Goal: Task Accomplishment & Management: Use online tool/utility

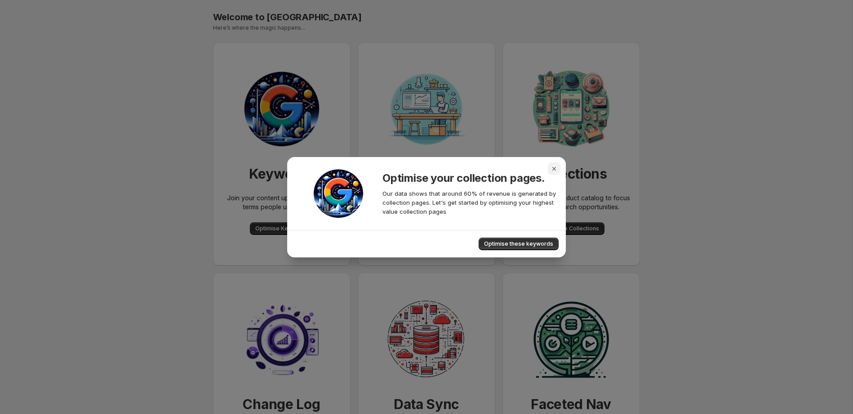
click at [554, 170] on icon "Close" at bounding box center [554, 168] width 9 height 9
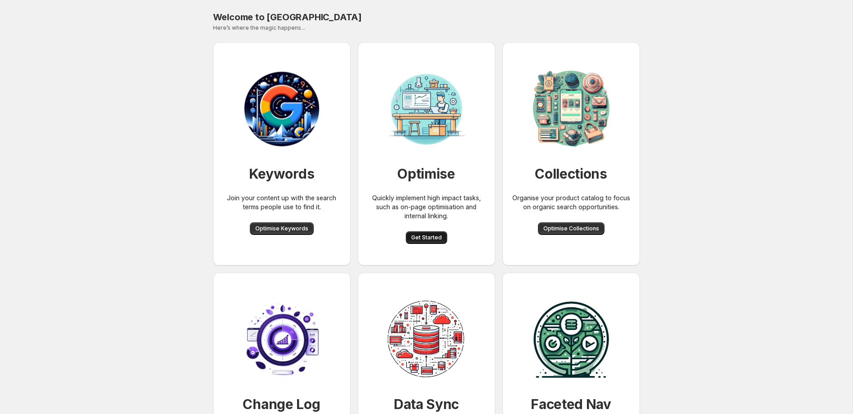
click at [419, 240] on span "Get Started" at bounding box center [426, 237] width 31 height 7
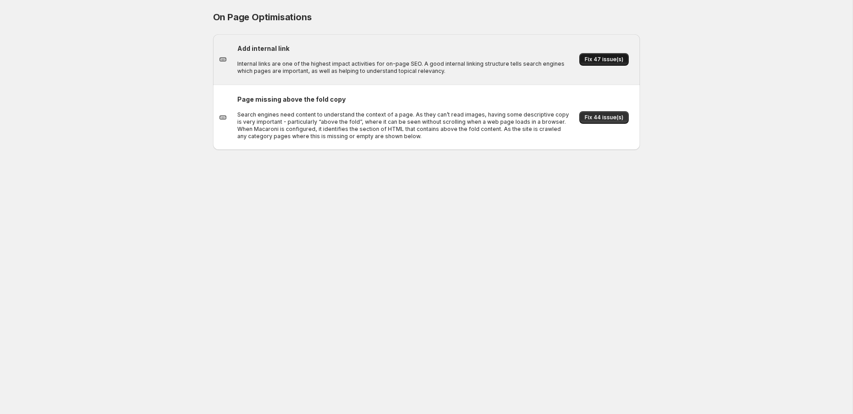
click at [593, 57] on span "Fix 47 issue(s)" at bounding box center [604, 59] width 39 height 7
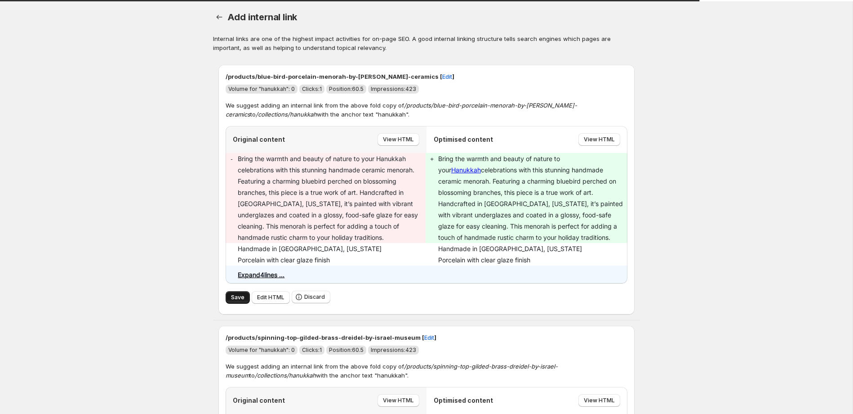
click at [234, 297] on span "Save" at bounding box center [237, 296] width 13 height 7
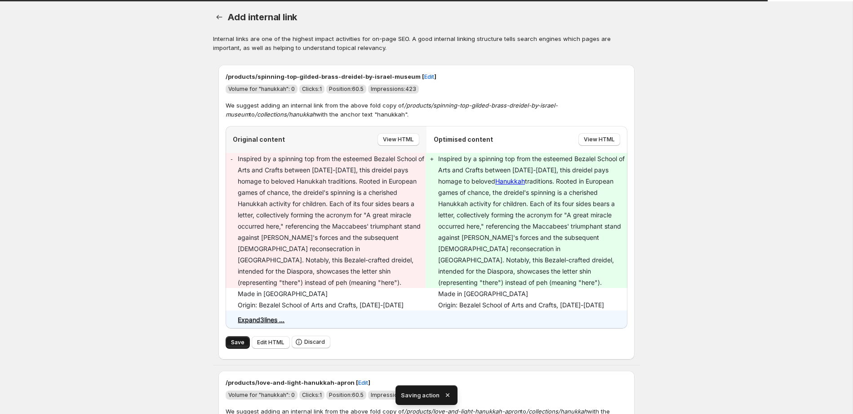
click at [237, 338] on span "Save" at bounding box center [237, 341] width 13 height 7
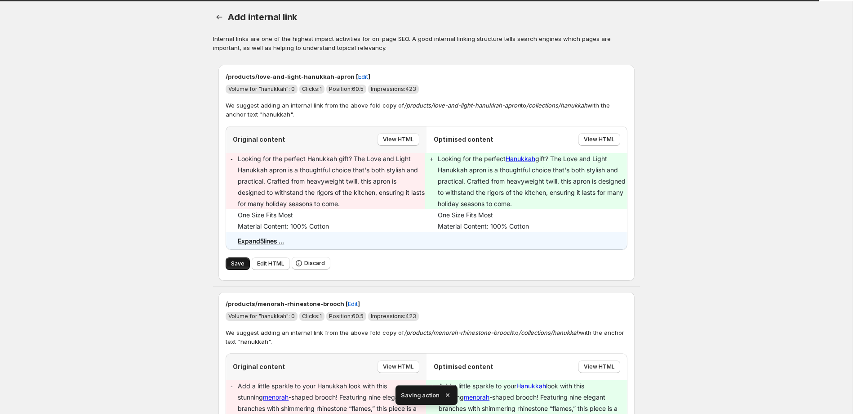
click at [234, 266] on span "Save" at bounding box center [237, 263] width 13 height 7
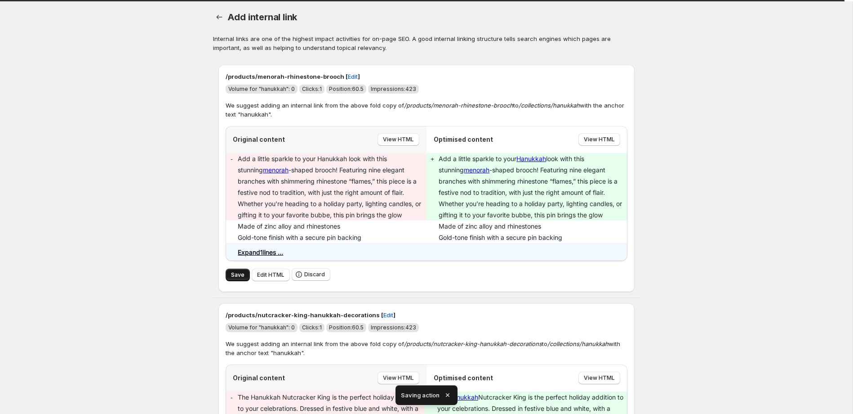
click at [236, 275] on span "Save" at bounding box center [237, 274] width 13 height 7
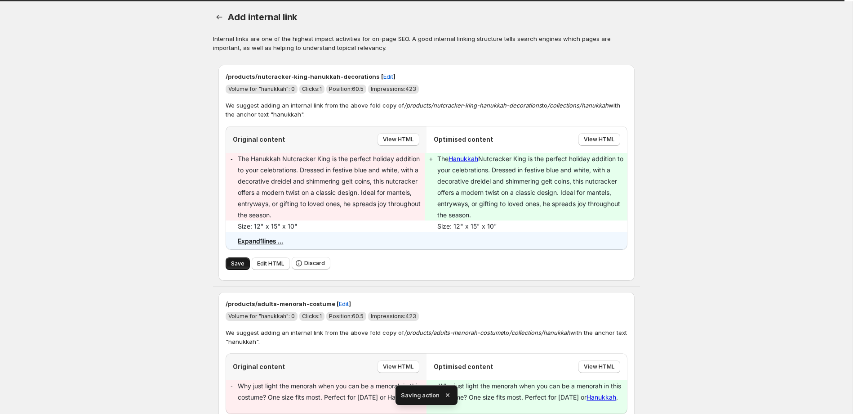
click at [240, 261] on span "Save" at bounding box center [237, 263] width 13 height 7
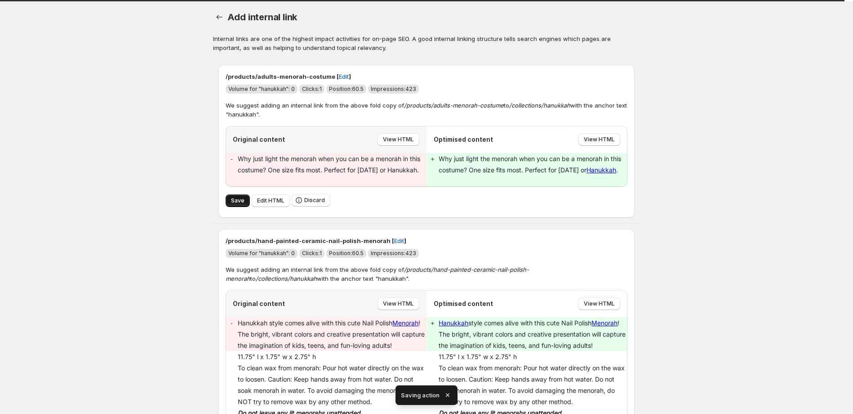
click at [237, 203] on span "Save" at bounding box center [237, 200] width 13 height 7
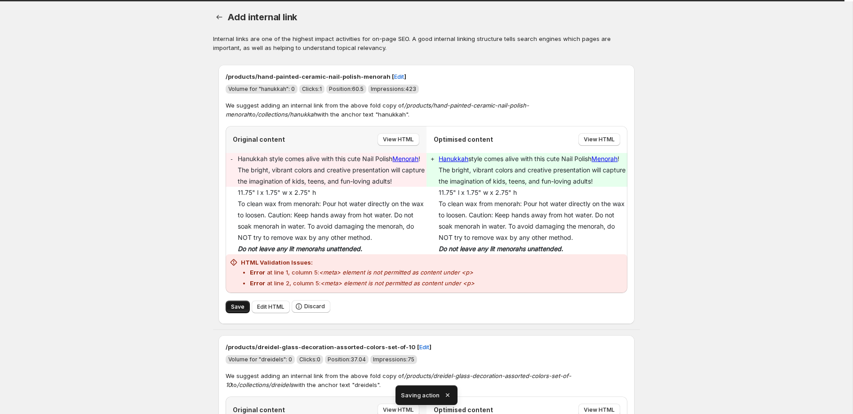
click at [235, 306] on span "Save" at bounding box center [237, 306] width 13 height 7
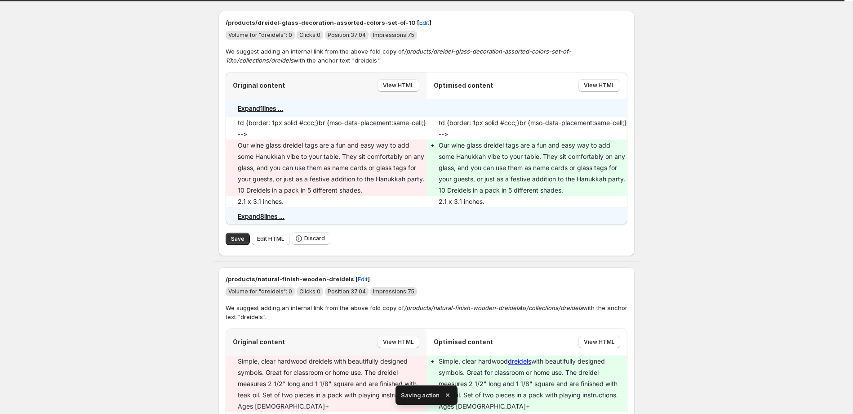
scroll to position [31, 0]
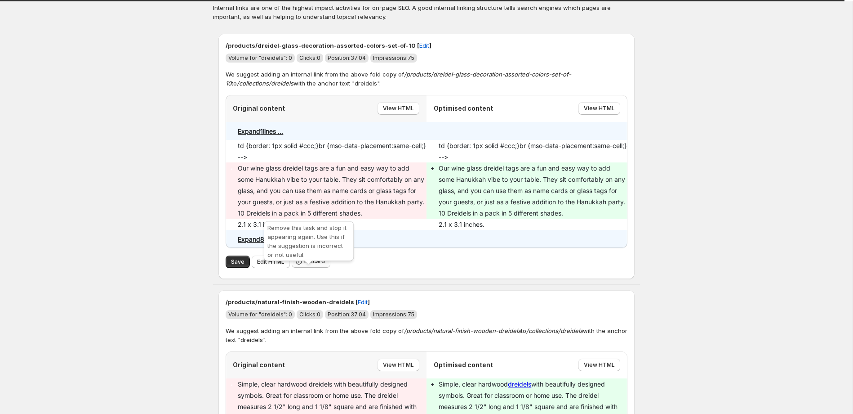
click at [319, 265] on span "Discard" at bounding box center [314, 261] width 21 height 7
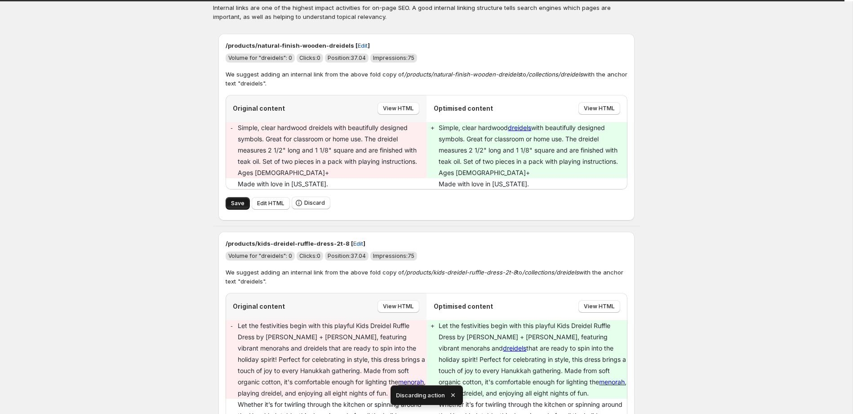
click at [243, 203] on span "Save" at bounding box center [237, 203] width 13 height 7
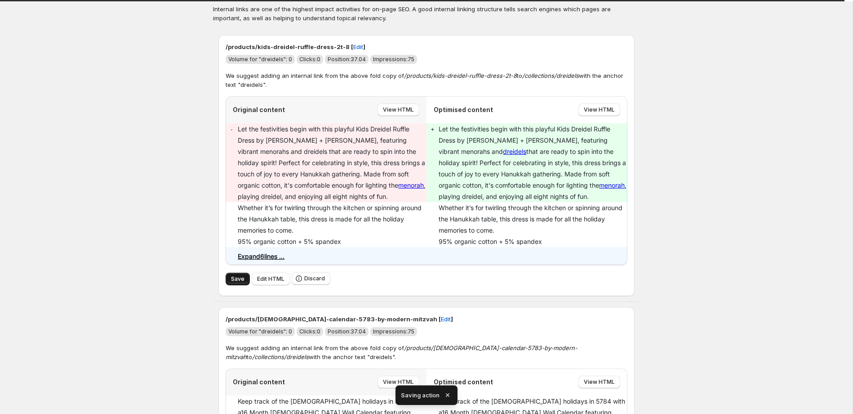
scroll to position [28, 0]
click at [242, 282] on span "Save" at bounding box center [237, 280] width 13 height 7
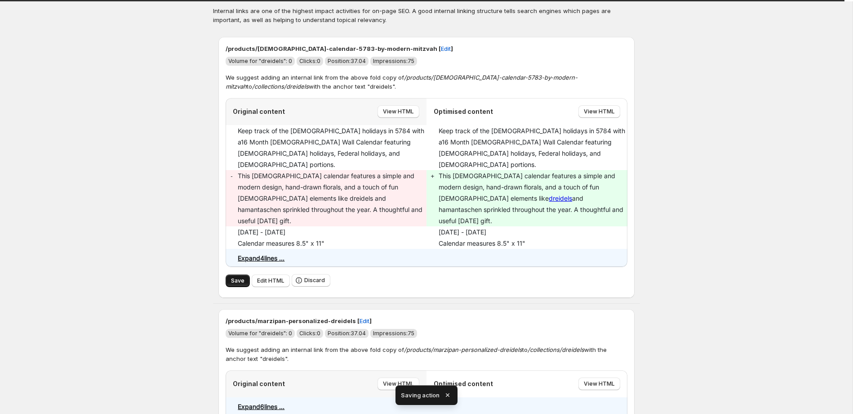
click at [239, 274] on button "Save" at bounding box center [238, 280] width 24 height 13
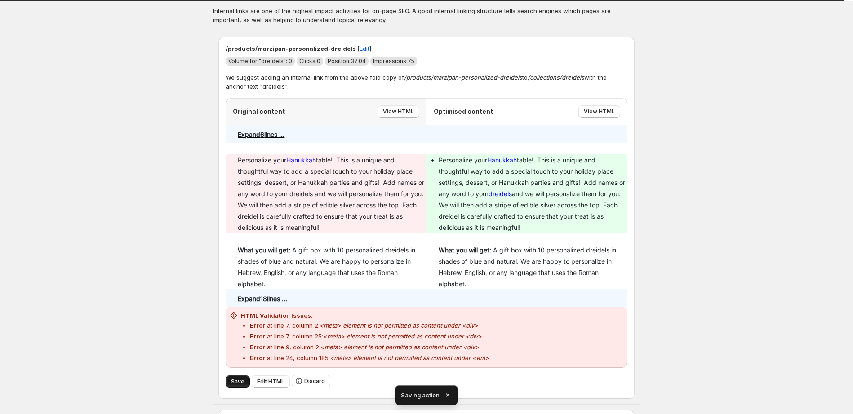
click at [236, 380] on span "Save" at bounding box center [237, 381] width 13 height 7
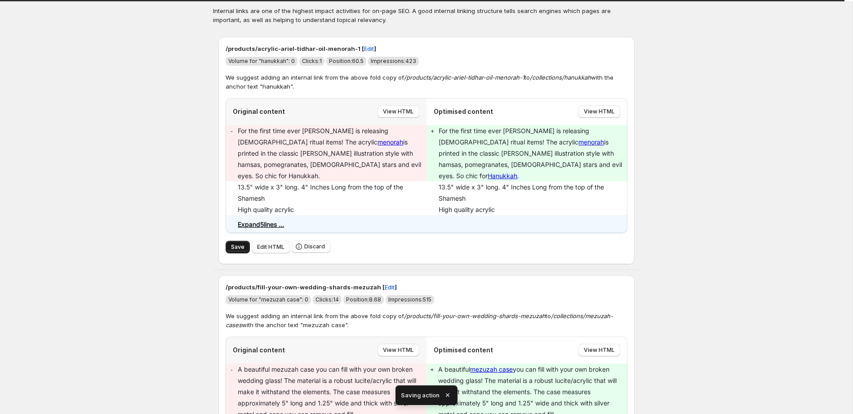
click at [235, 243] on span "Save" at bounding box center [237, 246] width 13 height 7
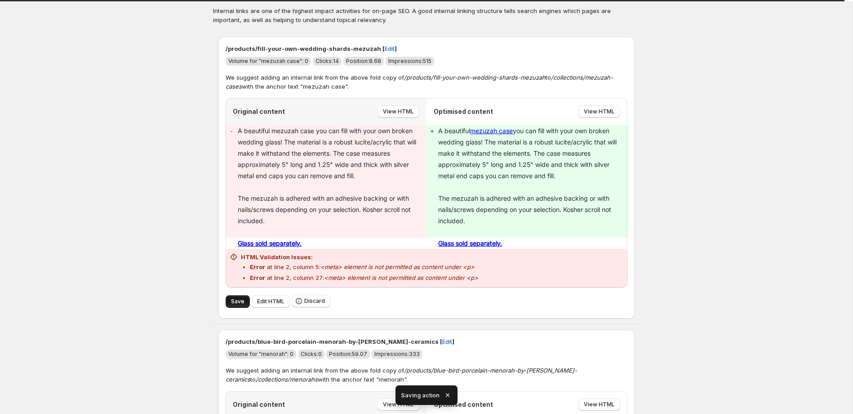
click at [238, 300] on span "Save" at bounding box center [237, 301] width 13 height 7
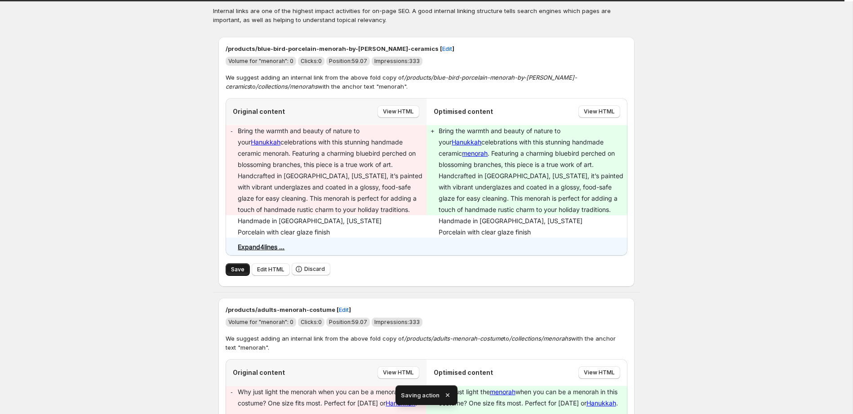
click at [240, 270] on span "Save" at bounding box center [237, 269] width 13 height 7
click at [237, 271] on span "Save" at bounding box center [237, 269] width 13 height 7
click at [237, 267] on span "Save" at bounding box center [237, 269] width 13 height 7
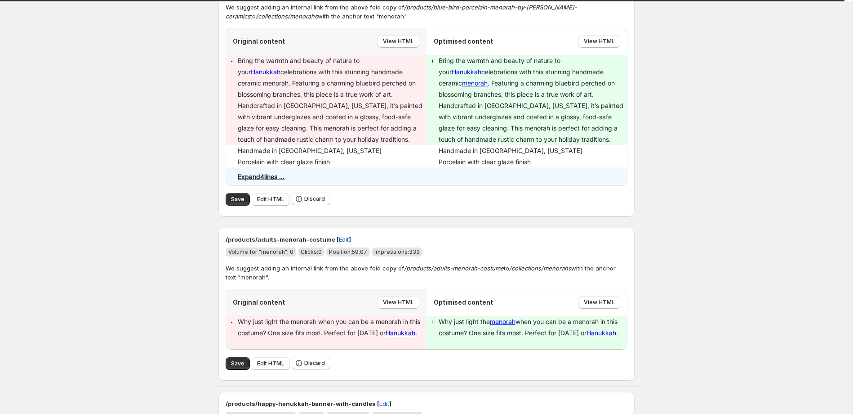
scroll to position [0, 0]
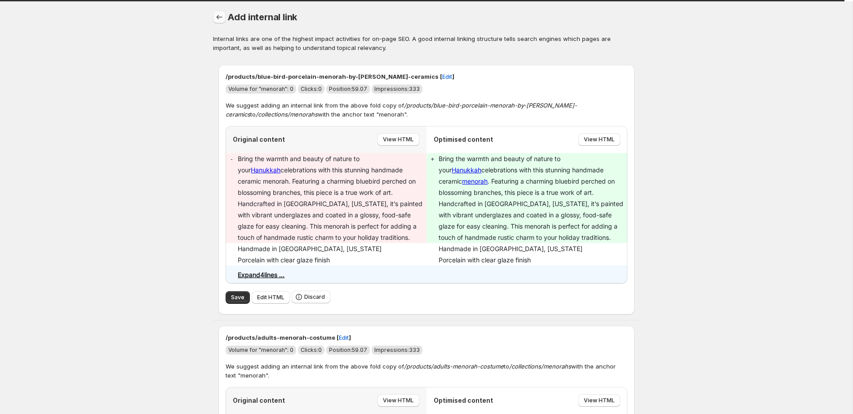
click at [216, 15] on icon "button" at bounding box center [219, 17] width 9 height 9
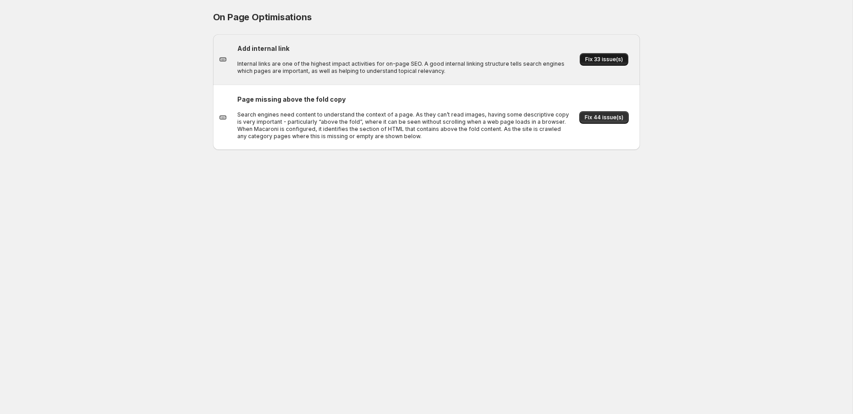
click at [607, 57] on span "Fix 33 issue(s)" at bounding box center [604, 59] width 38 height 7
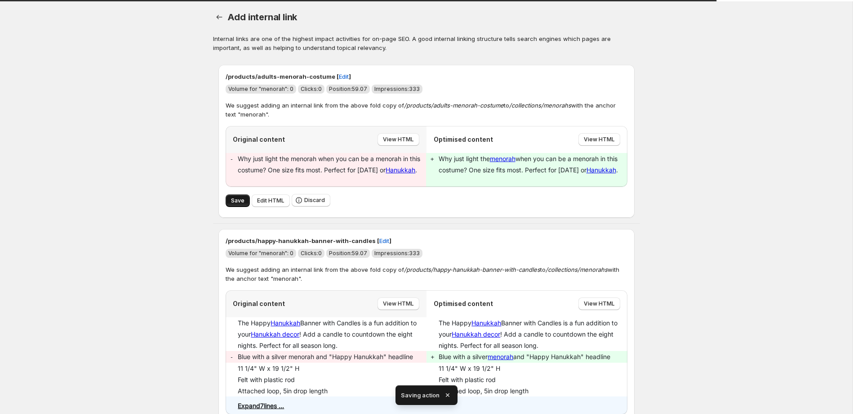
click at [243, 200] on span "Save" at bounding box center [237, 200] width 13 height 7
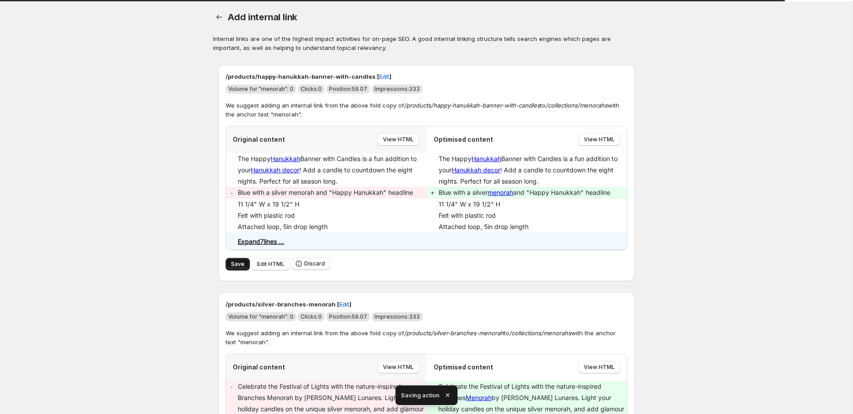
click at [233, 262] on span "Save" at bounding box center [237, 263] width 13 height 7
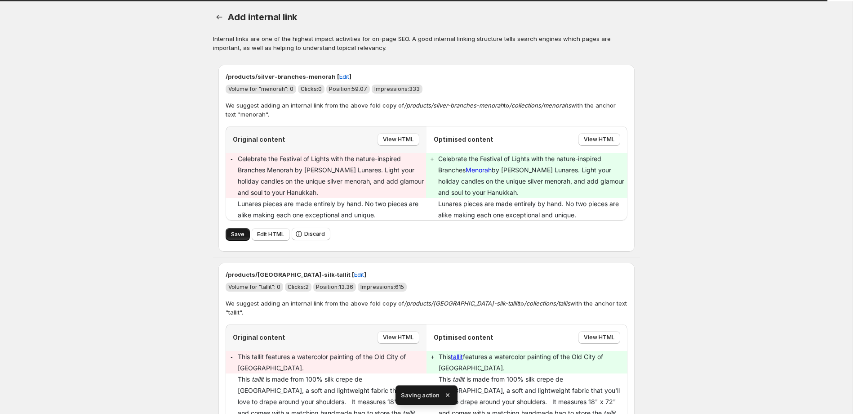
click at [240, 236] on span "Save" at bounding box center [237, 234] width 13 height 7
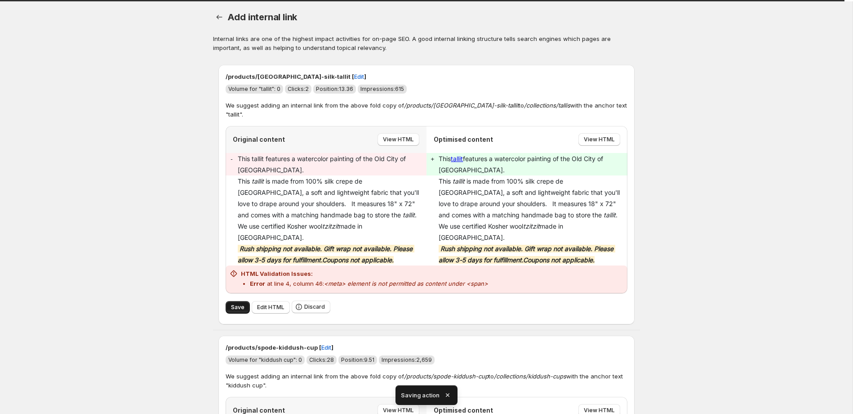
click at [235, 303] on span "Save" at bounding box center [237, 306] width 13 height 7
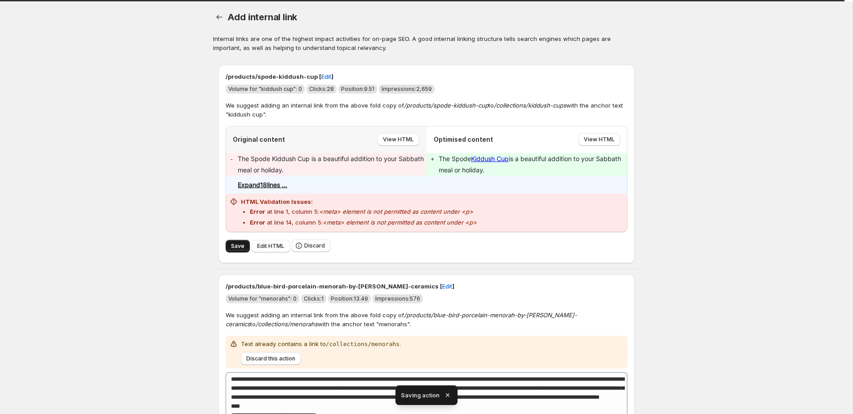
click at [241, 248] on span "Save" at bounding box center [237, 245] width 13 height 7
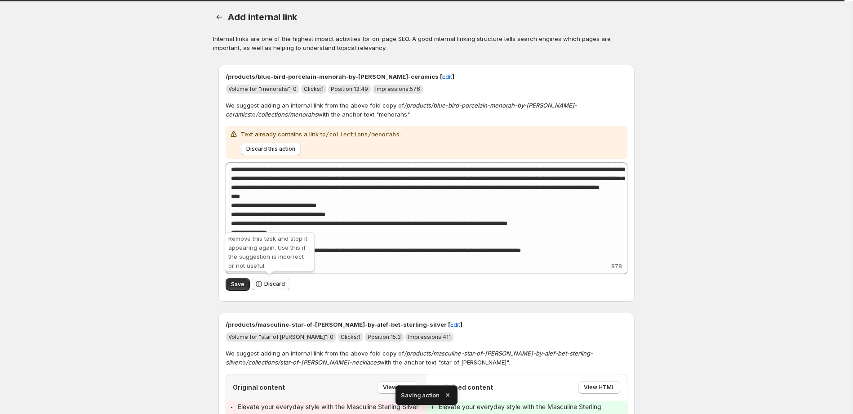
click at [270, 282] on span "Discard" at bounding box center [274, 283] width 21 height 7
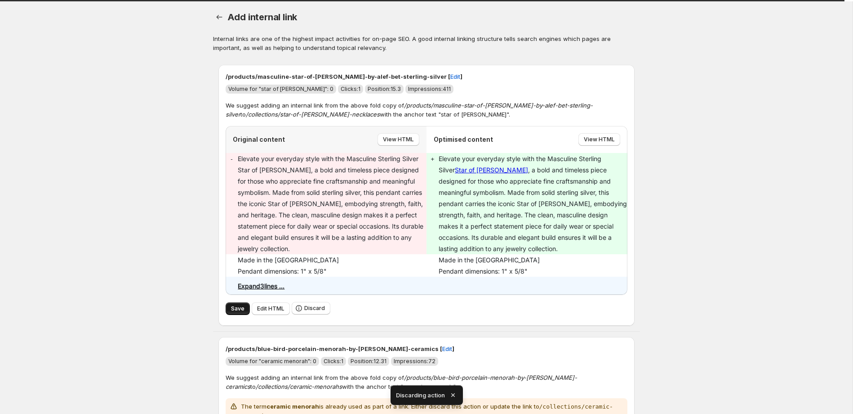
click at [241, 309] on span "Save" at bounding box center [237, 308] width 13 height 7
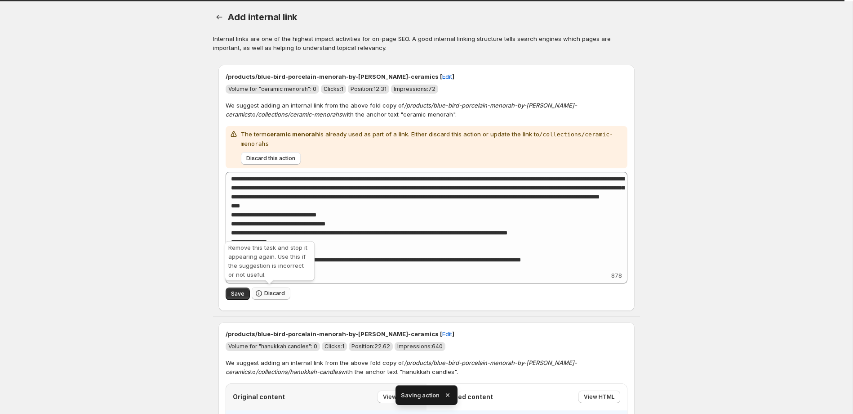
click at [271, 293] on span "Discard" at bounding box center [274, 292] width 21 height 7
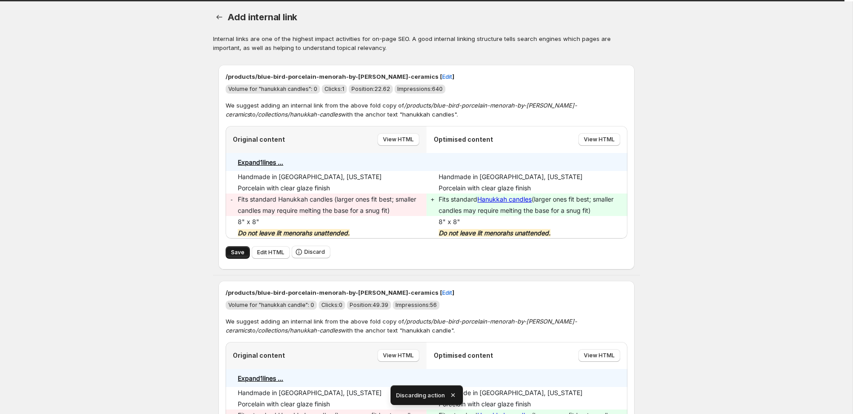
click at [239, 250] on span "Save" at bounding box center [237, 252] width 13 height 7
click at [239, 253] on span "Save" at bounding box center [237, 252] width 13 height 7
click at [216, 18] on icon "button" at bounding box center [219, 17] width 9 height 9
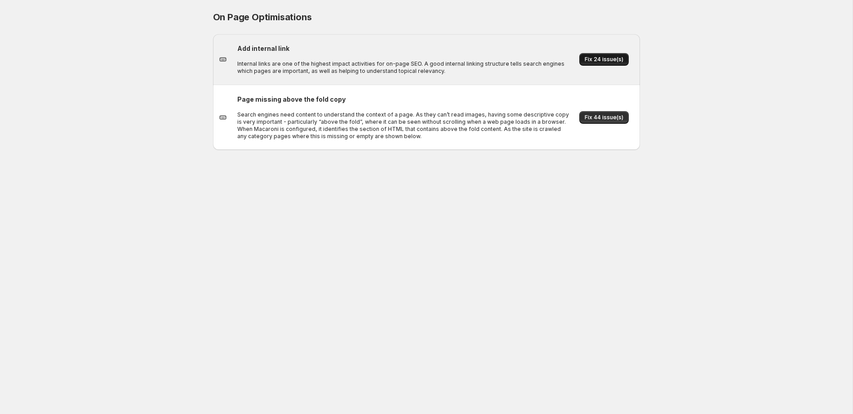
click at [601, 60] on span "Fix 24 issue(s)" at bounding box center [604, 59] width 39 height 7
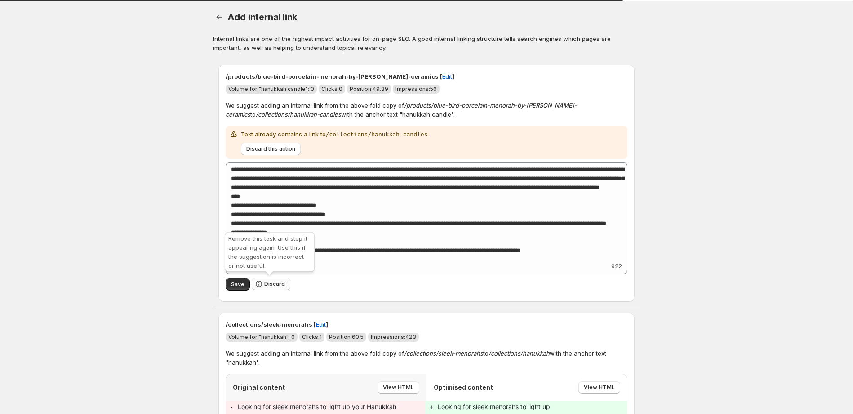
click at [278, 283] on span "Discard" at bounding box center [274, 283] width 21 height 7
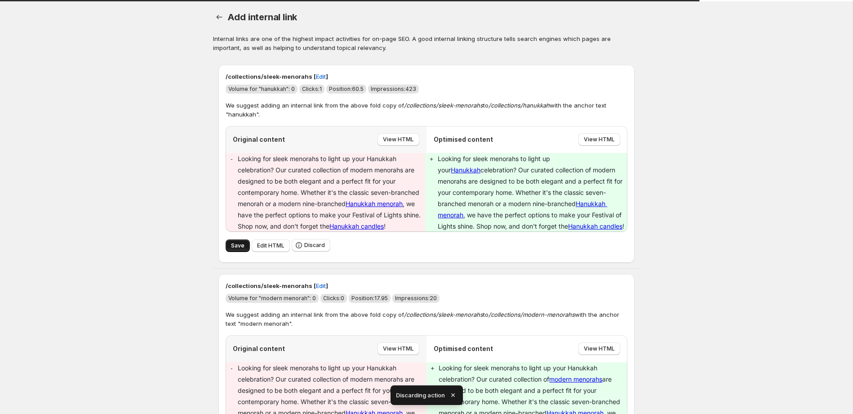
click at [243, 248] on span "Save" at bounding box center [237, 245] width 13 height 7
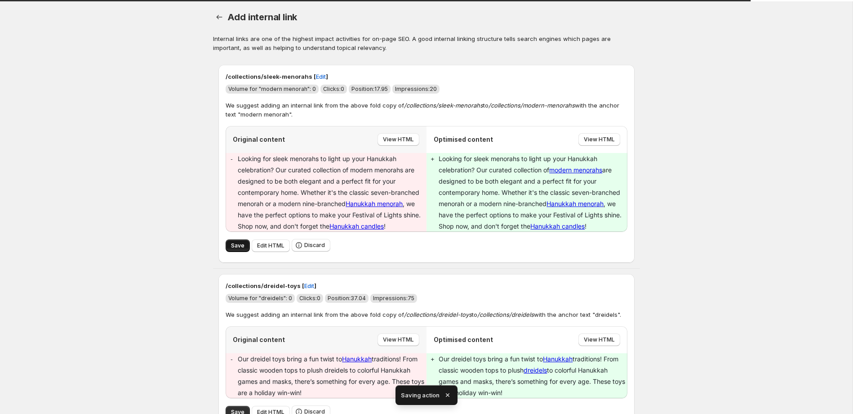
click at [236, 248] on span "Save" at bounding box center [237, 245] width 13 height 7
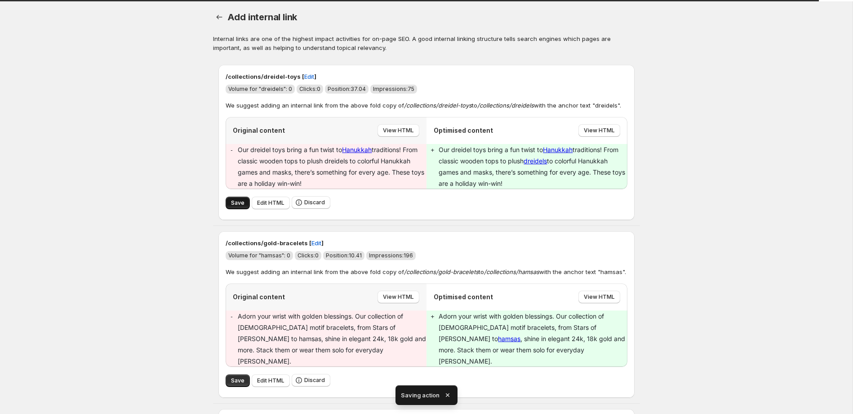
click at [239, 205] on span "Save" at bounding box center [237, 202] width 13 height 7
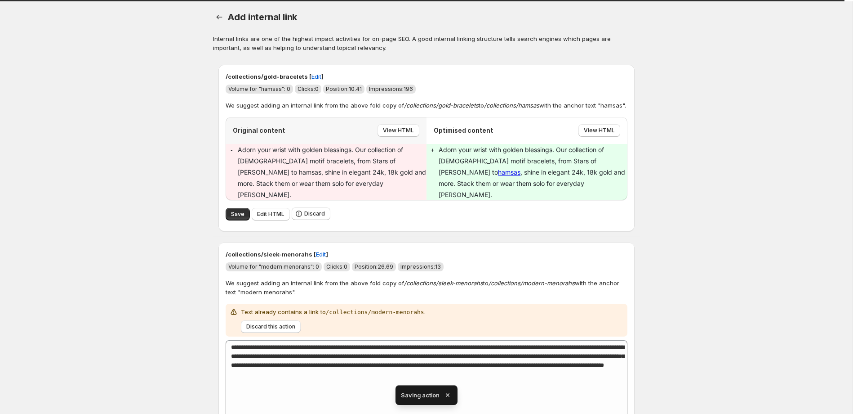
click at [239, 210] on span "Save" at bounding box center [237, 213] width 13 height 7
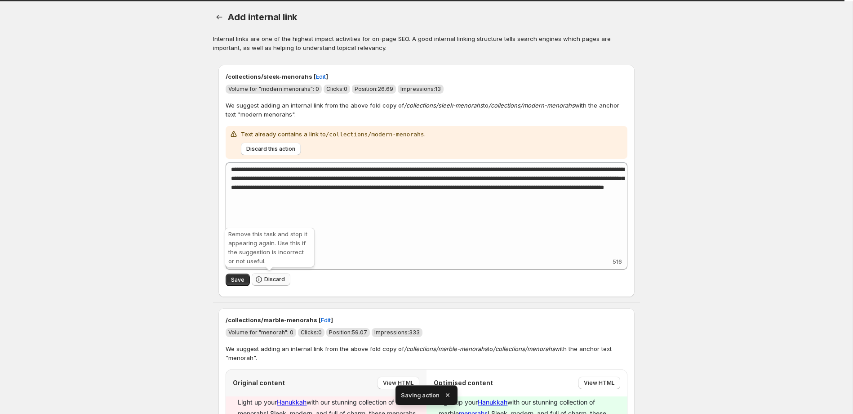
click at [272, 279] on span "Discard" at bounding box center [274, 279] width 21 height 7
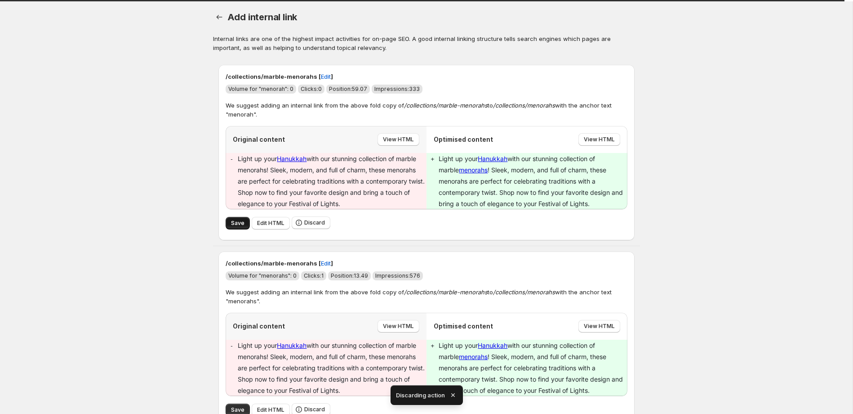
click at [235, 221] on span "Save" at bounding box center [237, 222] width 13 height 7
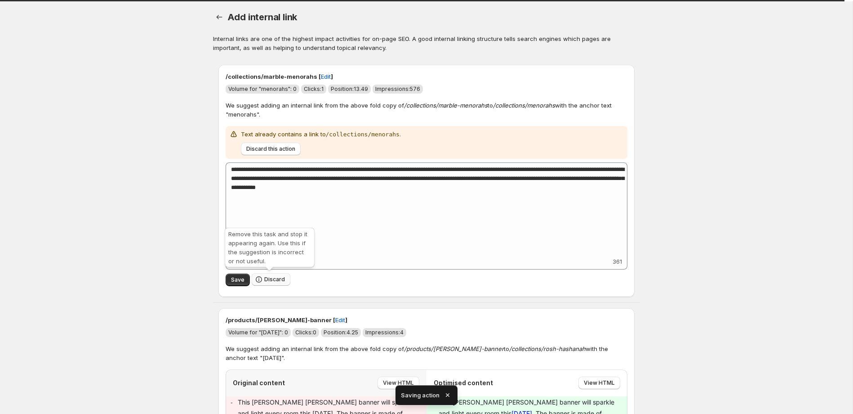
click at [277, 281] on span "Discard" at bounding box center [274, 279] width 21 height 7
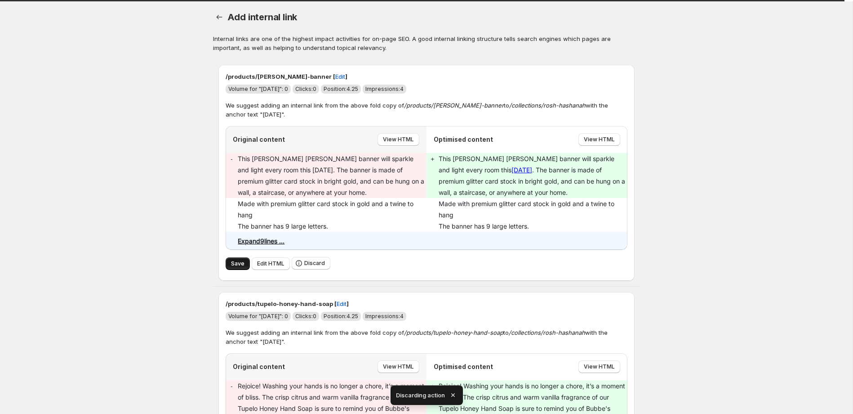
click at [238, 264] on span "Save" at bounding box center [237, 263] width 13 height 7
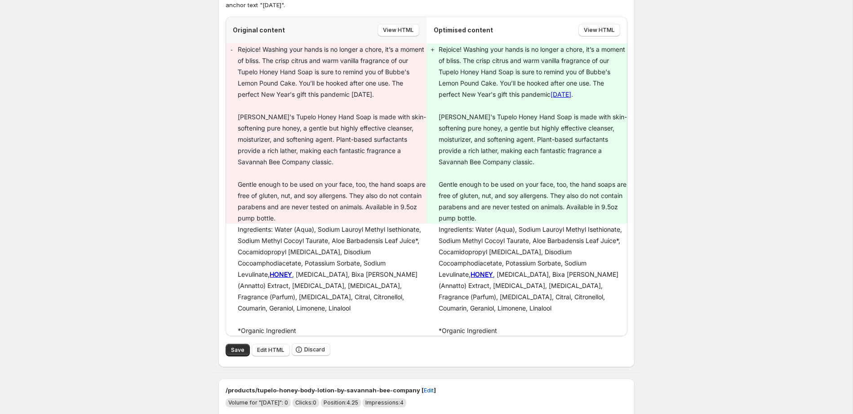
scroll to position [214, 0]
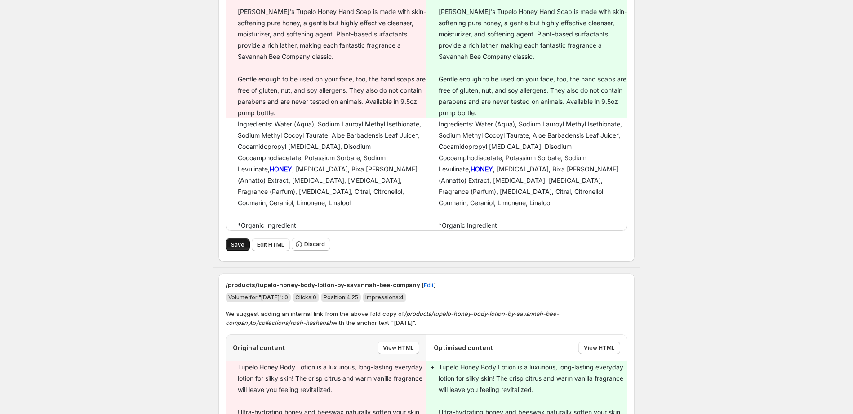
click at [241, 241] on span "Save" at bounding box center [237, 244] width 13 height 7
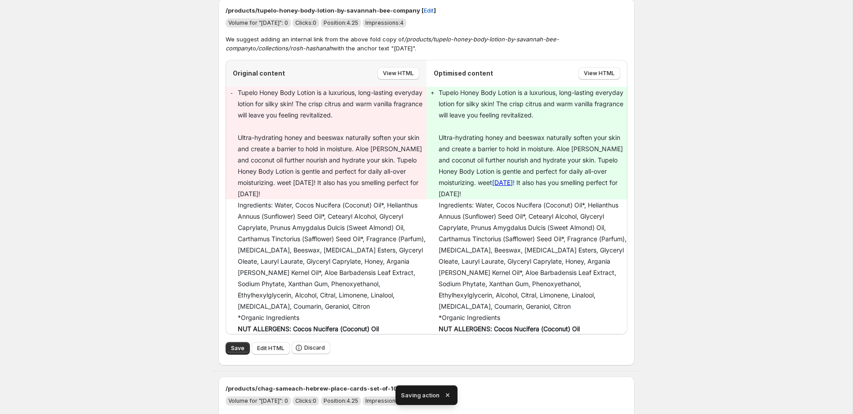
scroll to position [119, 0]
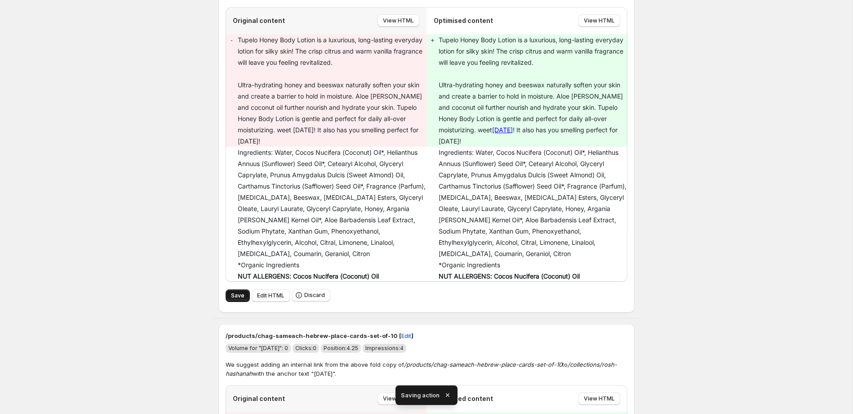
click at [242, 293] on span "Save" at bounding box center [237, 295] width 13 height 7
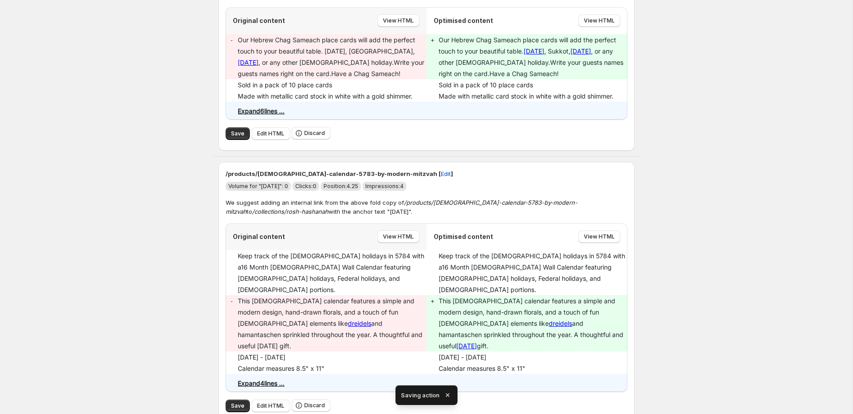
scroll to position [0, 0]
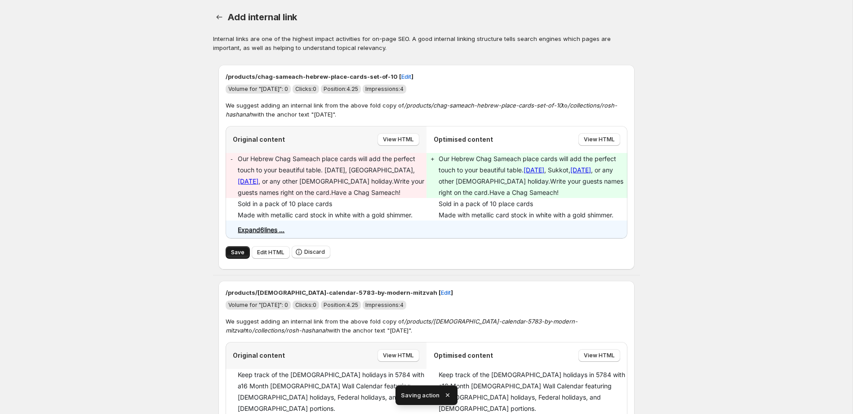
click at [239, 253] on span "Save" at bounding box center [237, 252] width 13 height 7
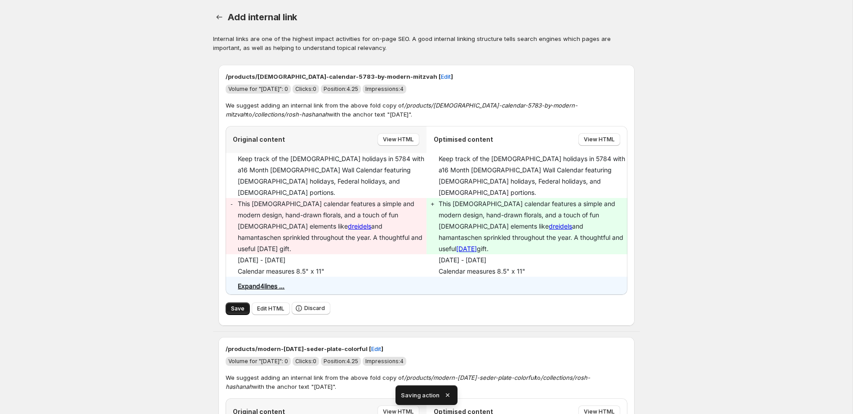
click at [236, 305] on span "Save" at bounding box center [237, 308] width 13 height 7
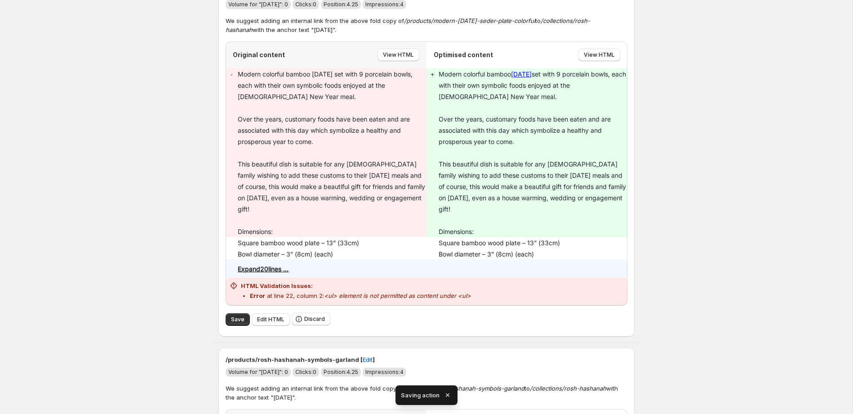
scroll to position [94, 0]
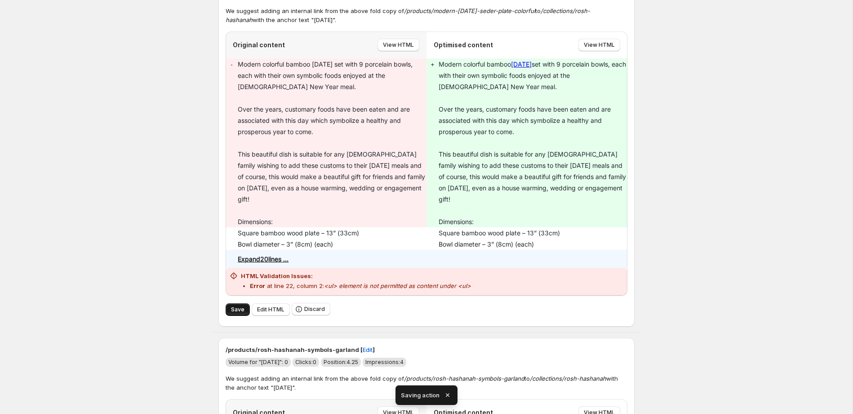
click at [236, 307] on span "Save" at bounding box center [237, 309] width 13 height 7
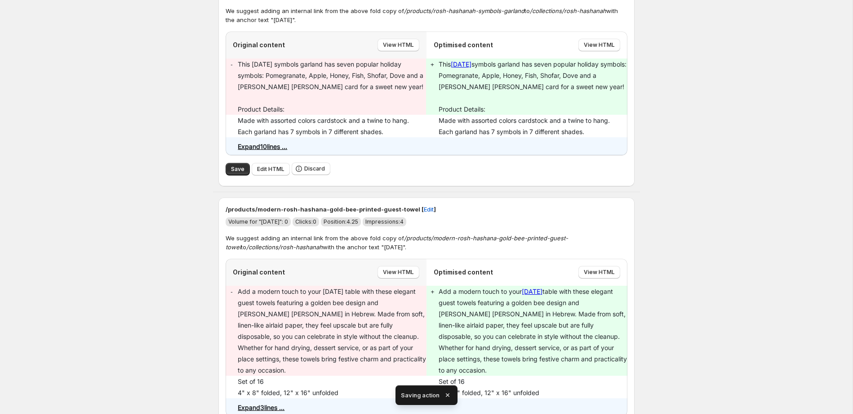
scroll to position [0, 0]
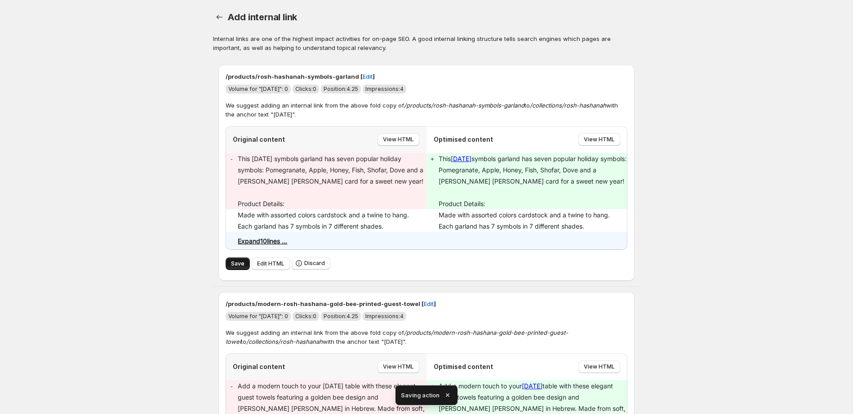
click at [239, 262] on span "Save" at bounding box center [237, 263] width 13 height 7
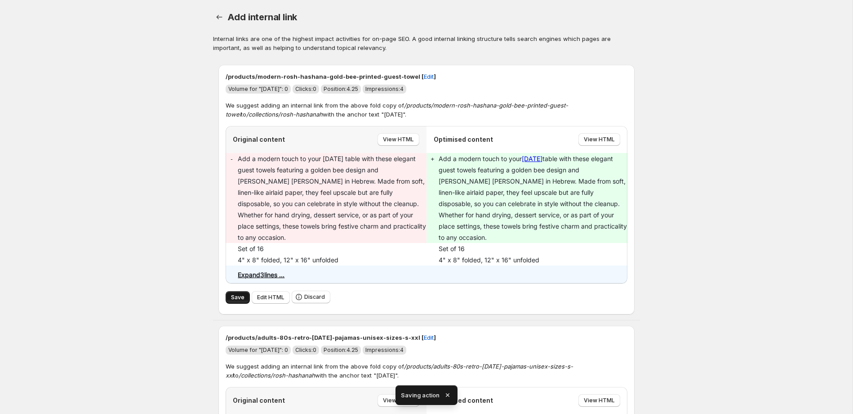
click at [245, 291] on button "Save" at bounding box center [238, 297] width 24 height 13
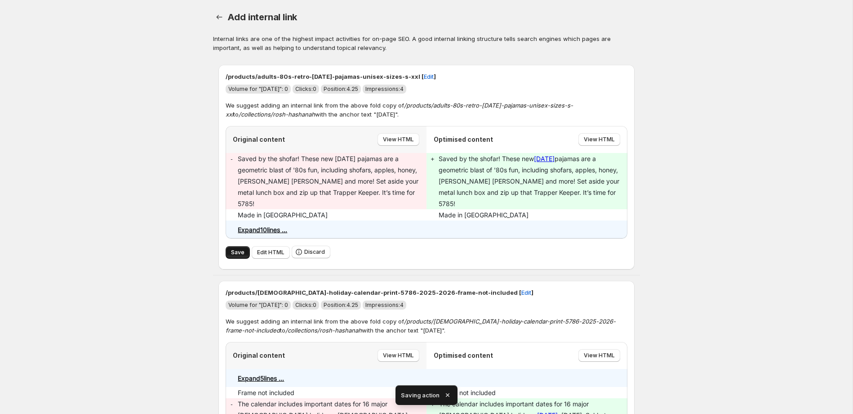
click at [238, 249] on span "Save" at bounding box center [237, 252] width 13 height 7
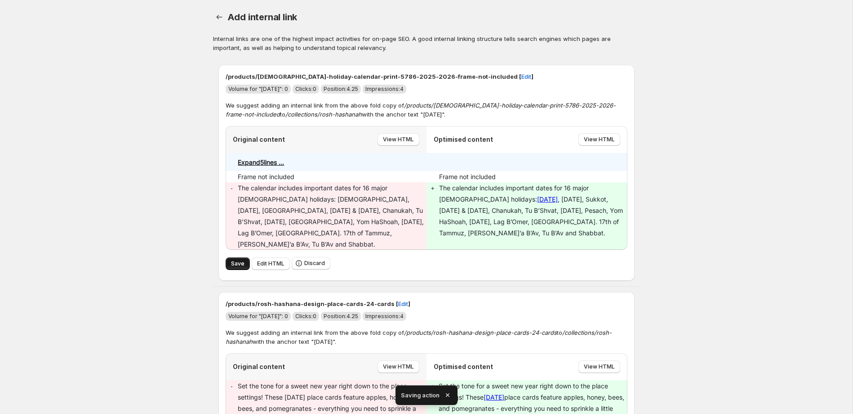
click at [240, 260] on span "Save" at bounding box center [237, 263] width 13 height 7
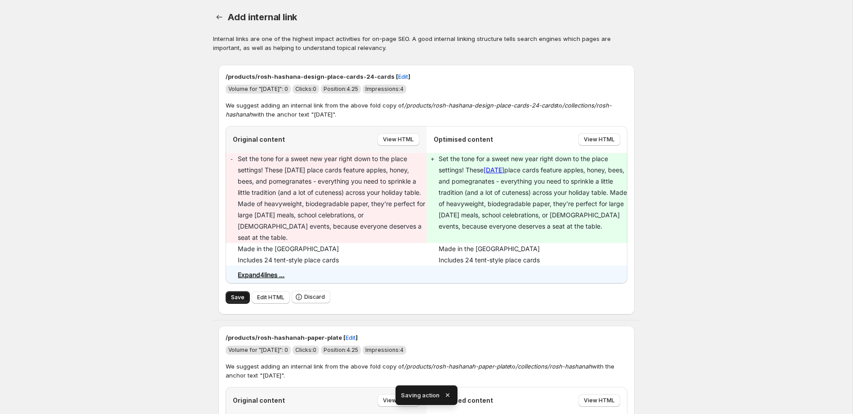
click at [236, 296] on span "Save" at bounding box center [237, 296] width 13 height 7
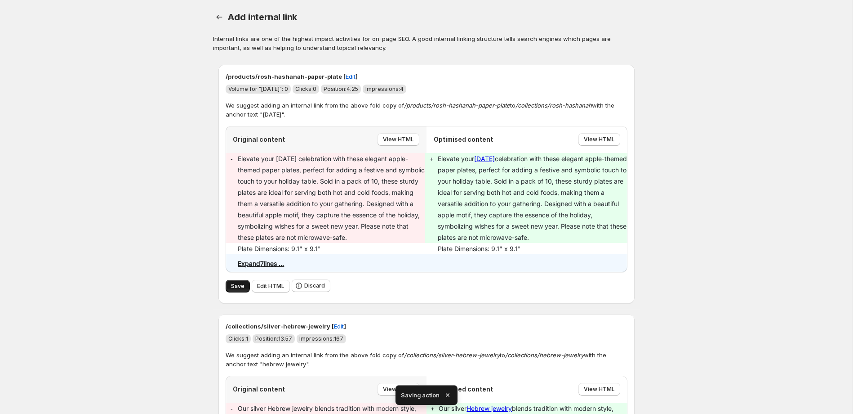
click at [241, 287] on span "Save" at bounding box center [237, 285] width 13 height 7
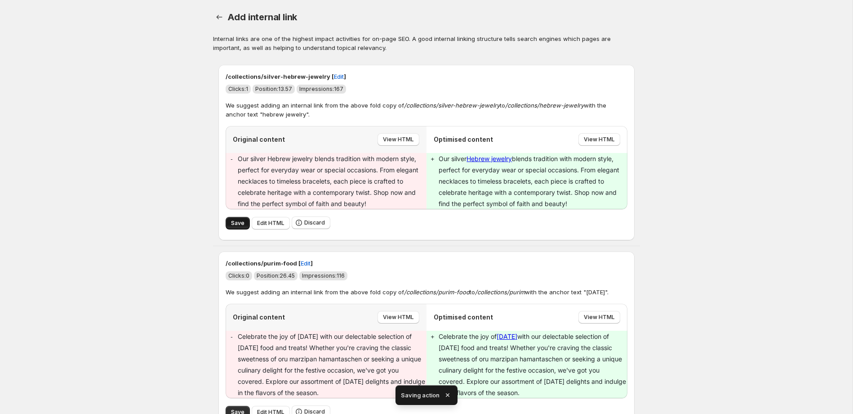
click at [239, 223] on span "Save" at bounding box center [237, 222] width 13 height 7
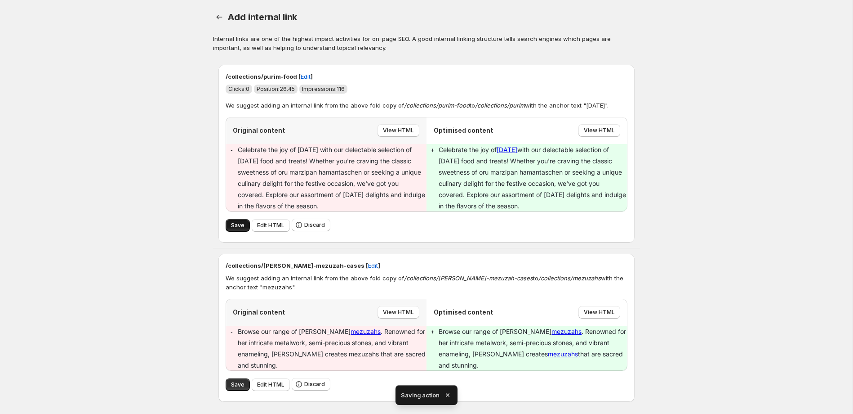
click at [232, 220] on button "Save" at bounding box center [238, 225] width 24 height 13
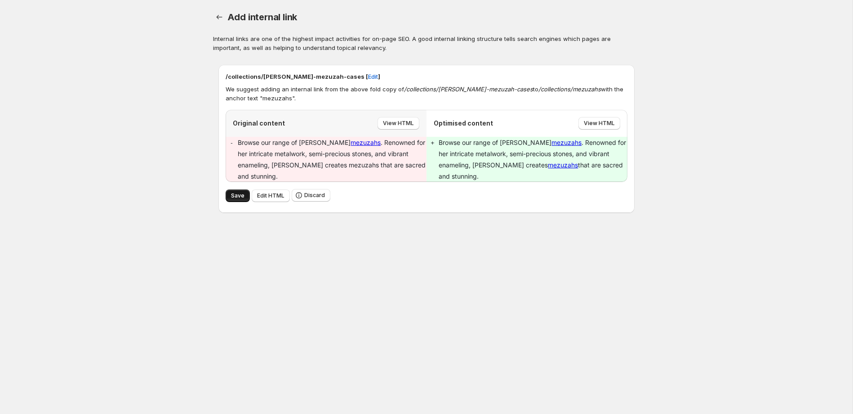
click at [236, 198] on span "Save" at bounding box center [237, 195] width 13 height 7
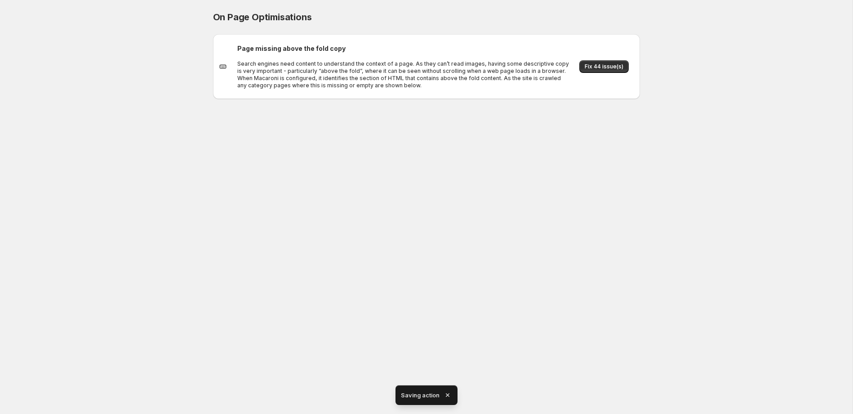
click at [58, 129] on div "On Page Optimisations. This page is ready On Page Optimisations Page missing ab…" at bounding box center [426, 207] width 853 height 414
